Goal: Task Accomplishment & Management: Use online tool/utility

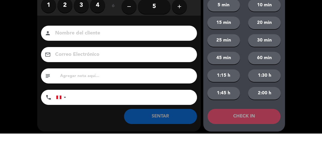
click at [67, 40] on label "2" at bounding box center [64, 38] width 15 height 15
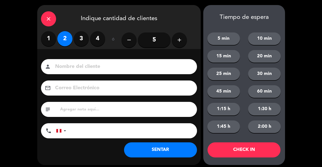
click at [121, 71] on input at bounding box center [123, 66] width 136 height 9
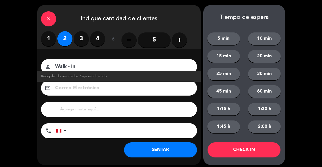
type input "Walk - in"
click at [179, 148] on button "SENTAR" at bounding box center [160, 149] width 73 height 15
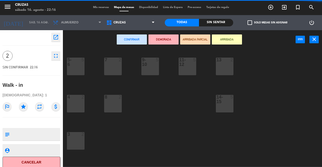
click at [81, 65] on div "5" at bounding box center [84, 62] width 8 height 9
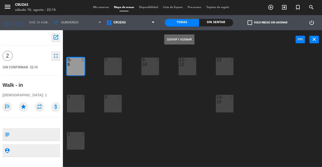
click at [183, 42] on button "Sentar y Asignar" at bounding box center [179, 39] width 30 height 10
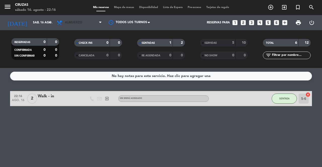
click at [84, 27] on span "Almuerzo" at bounding box center [79, 22] width 50 height 11
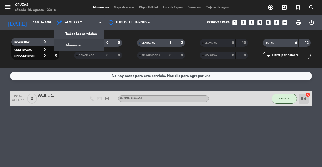
click at [88, 35] on div "menu Cruzas sábado 16. agosto - 22:16 Mis reservas Mapa de mesas Disponibilidad…" at bounding box center [161, 34] width 322 height 68
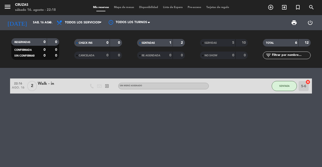
click at [39, 26] on input "sáb. 16 ago." at bounding box center [50, 22] width 40 height 9
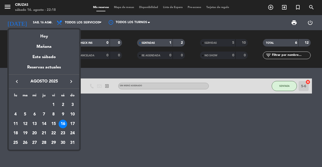
click at [54, 125] on div "15" at bounding box center [53, 124] width 9 height 9
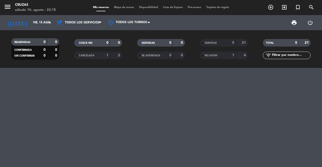
click at [218, 45] on div "SERVIDAS" at bounding box center [212, 43] width 23 height 6
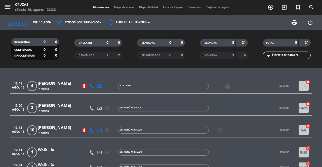
click at [38, 25] on input "vie. 15 ago." at bounding box center [50, 22] width 40 height 9
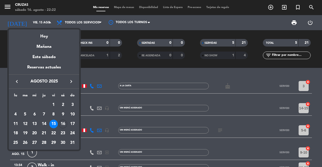
click at [65, 124] on div "16" at bounding box center [63, 124] width 9 height 9
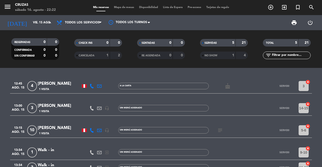
type input "sáb. 16 ago."
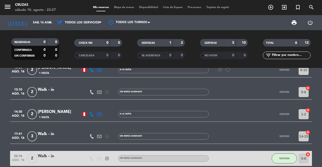
scroll to position [24, 0]
click at [289, 157] on span "SENTADA" at bounding box center [284, 158] width 10 height 3
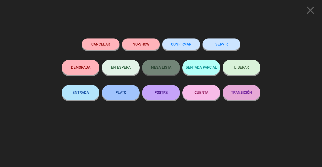
click at [215, 46] on button "SERVIR" at bounding box center [222, 43] width 38 height 11
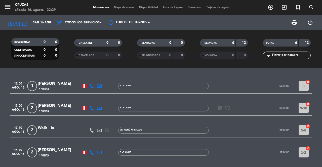
scroll to position [0, 0]
click at [9, 7] on icon "menu" at bounding box center [8, 7] width 8 height 8
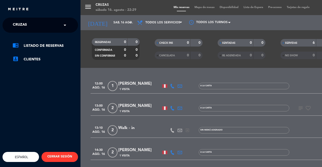
click at [29, 26] on div "× Cruzas" at bounding box center [23, 25] width 24 height 11
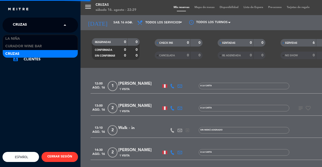
click at [12, 48] on span "Curador Wine Bar" at bounding box center [23, 47] width 36 height 6
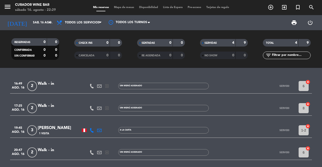
click at [9, 8] on icon "menu" at bounding box center [8, 7] width 8 height 8
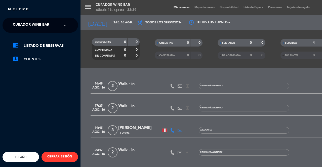
click at [26, 26] on span "Curador Wine Bar" at bounding box center [31, 25] width 36 height 11
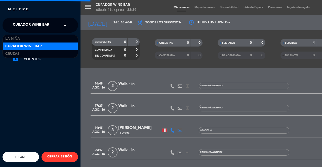
click at [16, 41] on span "La Niña" at bounding box center [12, 39] width 15 height 6
